Goal: Information Seeking & Learning: Learn about a topic

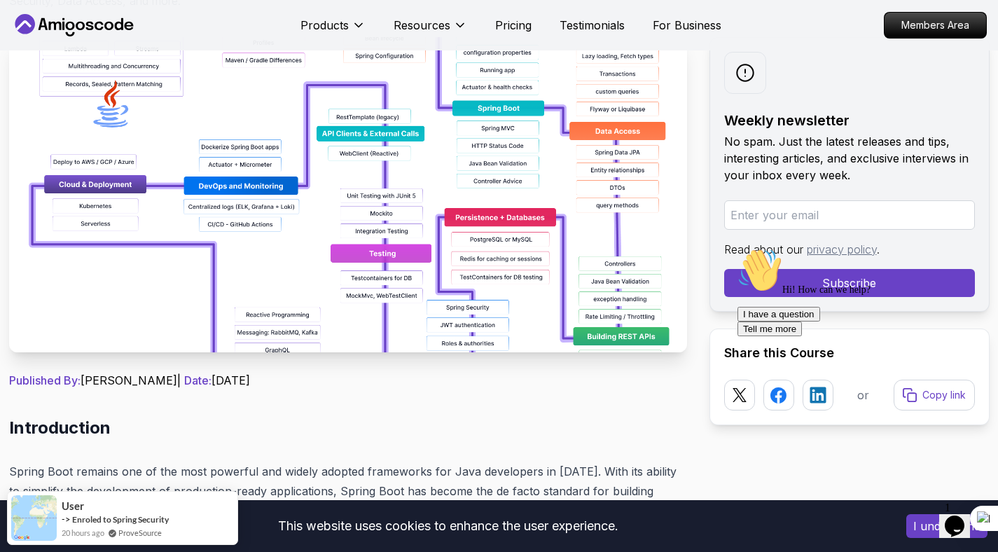
scroll to position [244, 0]
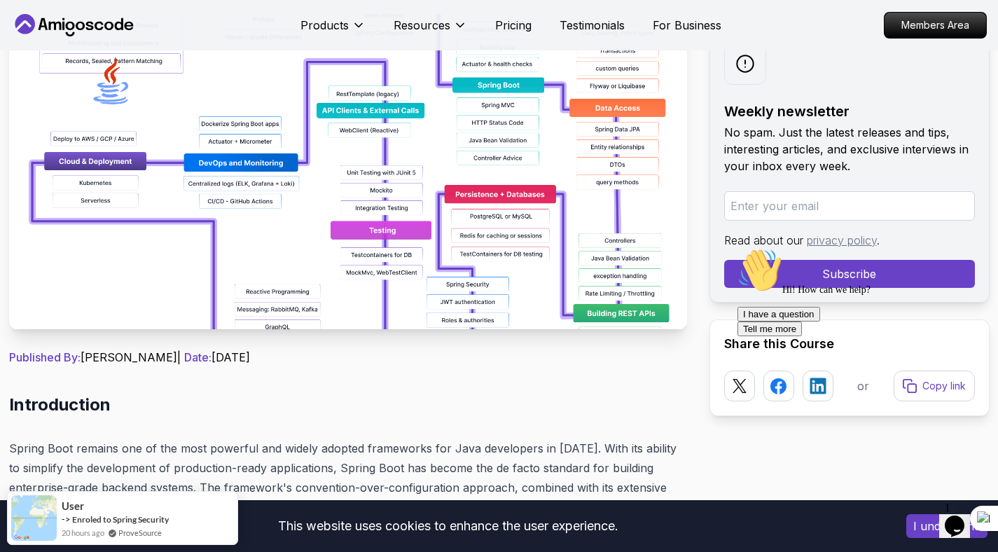
click at [737, 248] on icon "Chat attention grabber" at bounding box center [737, 248] width 0 height 0
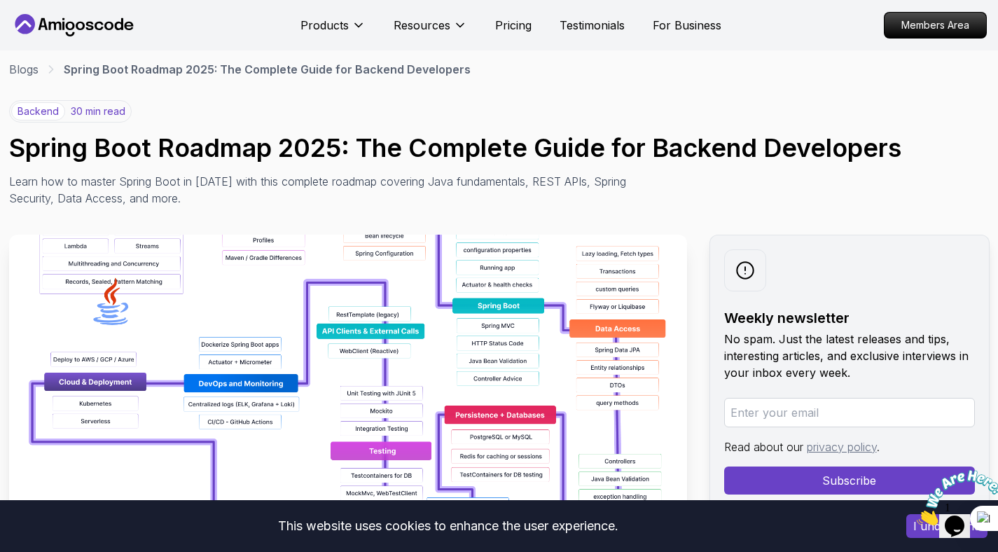
scroll to position [0, 0]
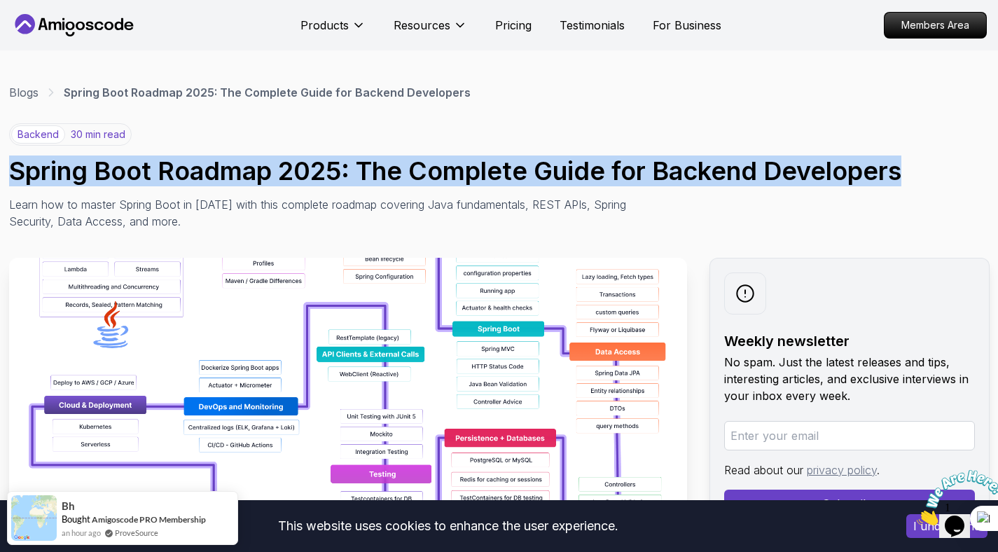
drag, startPoint x: 12, startPoint y: 169, endPoint x: 905, endPoint y: 175, distance: 893.4
click at [905, 175] on h1 "Spring Boot Roadmap 2025: The Complete Guide for Backend Developers" at bounding box center [499, 171] width 980 height 28
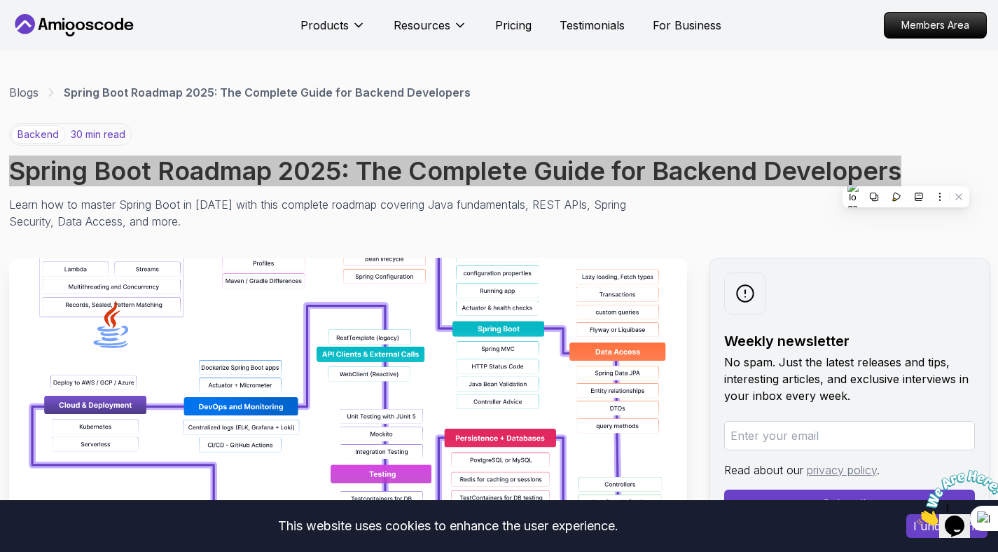
click at [917, 515] on icon "Close" at bounding box center [917, 521] width 0 height 12
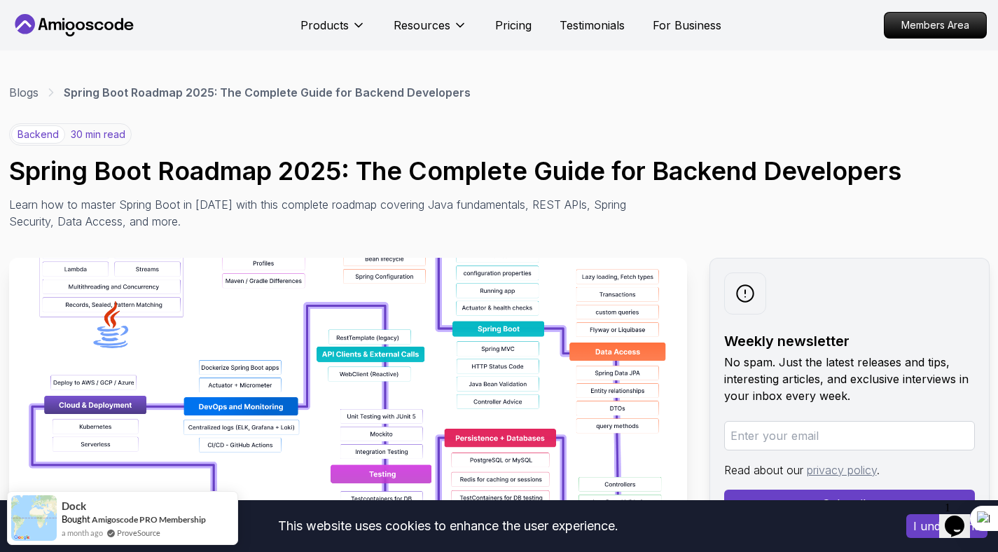
click at [402, 131] on div "backend 30 min read Spring Boot Roadmap 2025: The Complete Guide for Backend De…" at bounding box center [499, 176] width 980 height 106
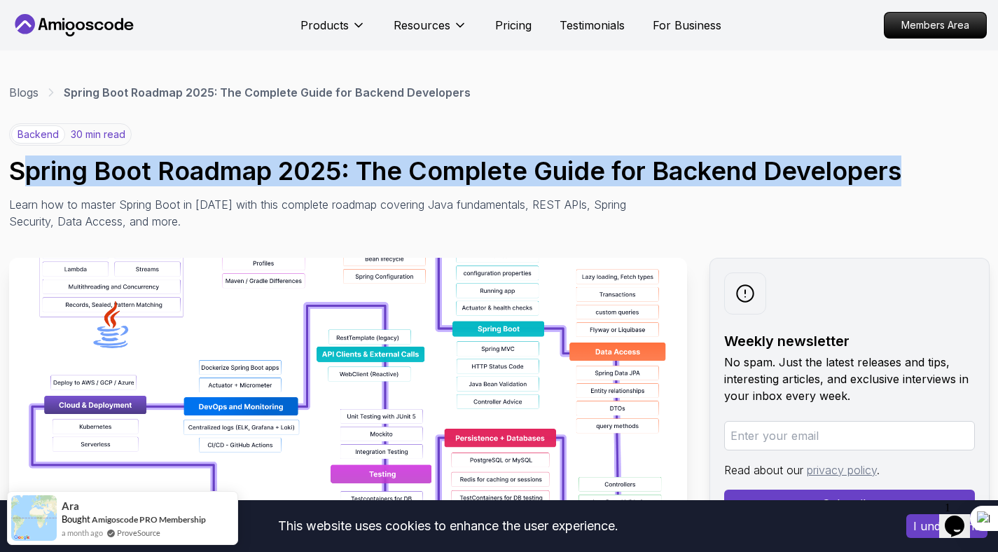
drag, startPoint x: 932, startPoint y: 170, endPoint x: 22, endPoint y: 169, distance: 909.5
click at [22, 169] on h1 "Spring Boot Roadmap 2025: The Complete Guide for Backend Developers" at bounding box center [499, 171] width 980 height 28
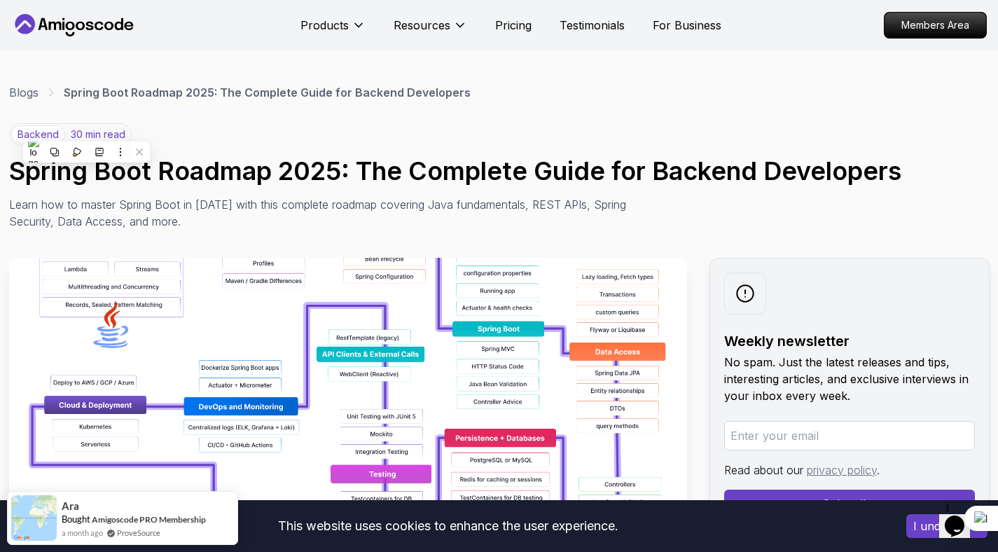
click at [13, 171] on h1 "Spring Boot Roadmap 2025: The Complete Guide for Backend Developers" at bounding box center [499, 171] width 980 height 28
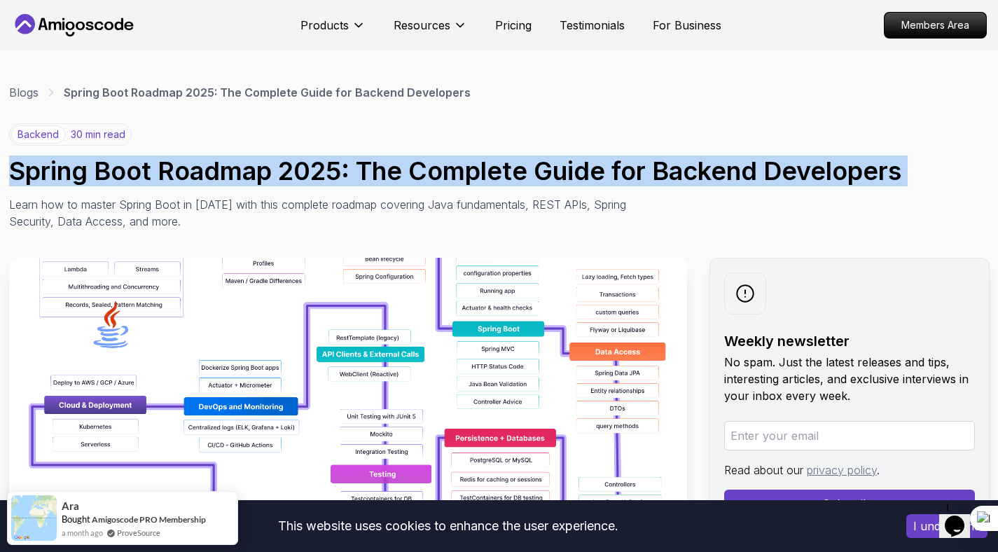
drag, startPoint x: 13, startPoint y: 171, endPoint x: 920, endPoint y: 178, distance: 907.4
click at [920, 178] on h1 "Spring Boot Roadmap 2025: The Complete Guide for Backend Developers" at bounding box center [499, 171] width 980 height 28
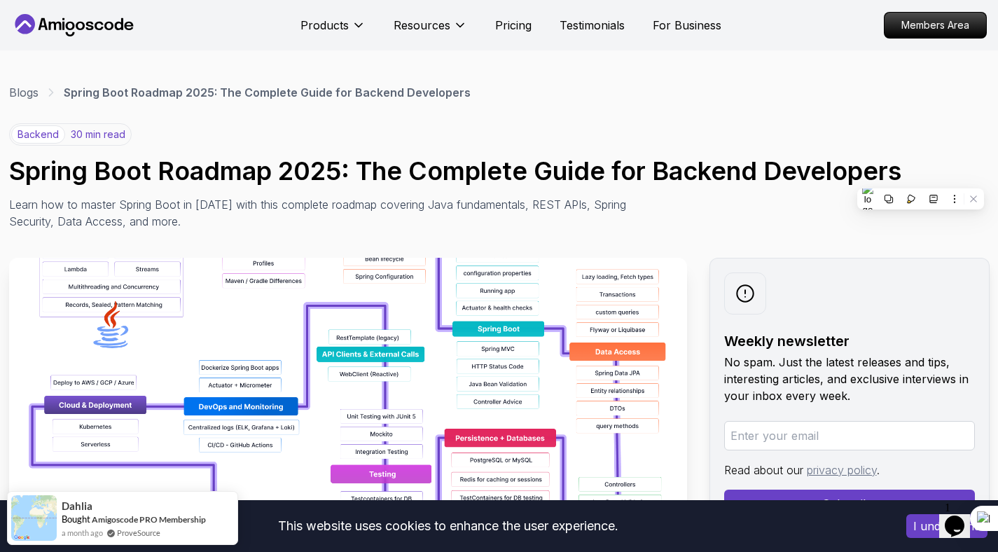
click at [807, 218] on div "backend 30 min read Spring Boot Roadmap 2025: The Complete Guide for Backend De…" at bounding box center [499, 176] width 980 height 106
